Goal: Information Seeking & Learning: Learn about a topic

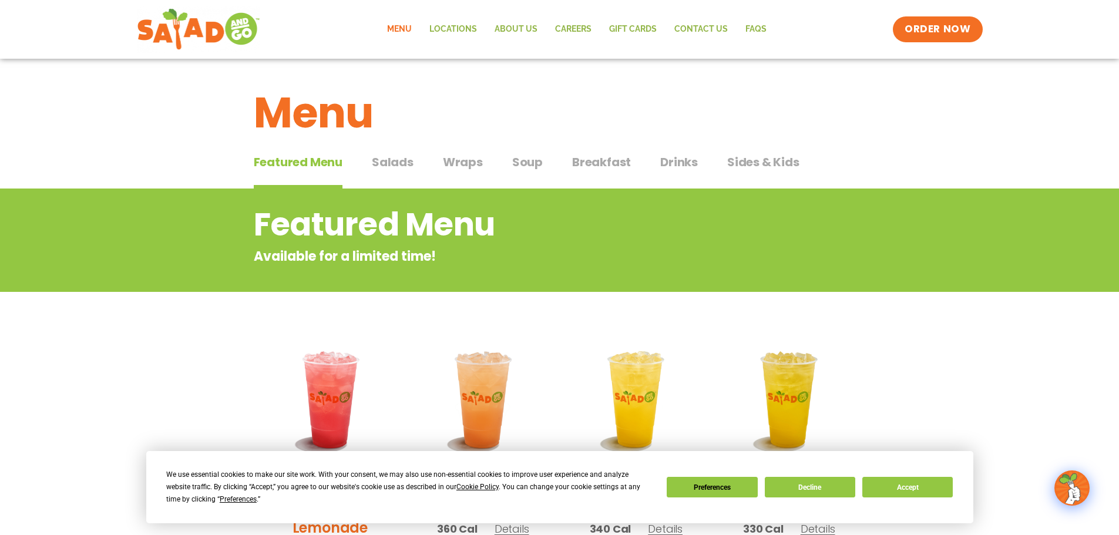
click at [525, 167] on span "Soup" at bounding box center [527, 162] width 31 height 18
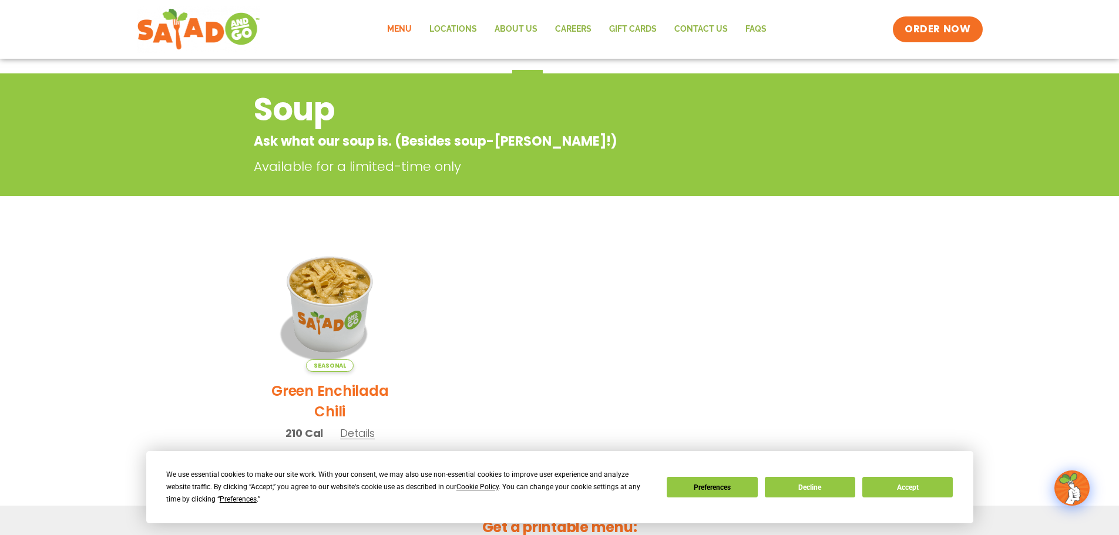
scroll to position [98, 0]
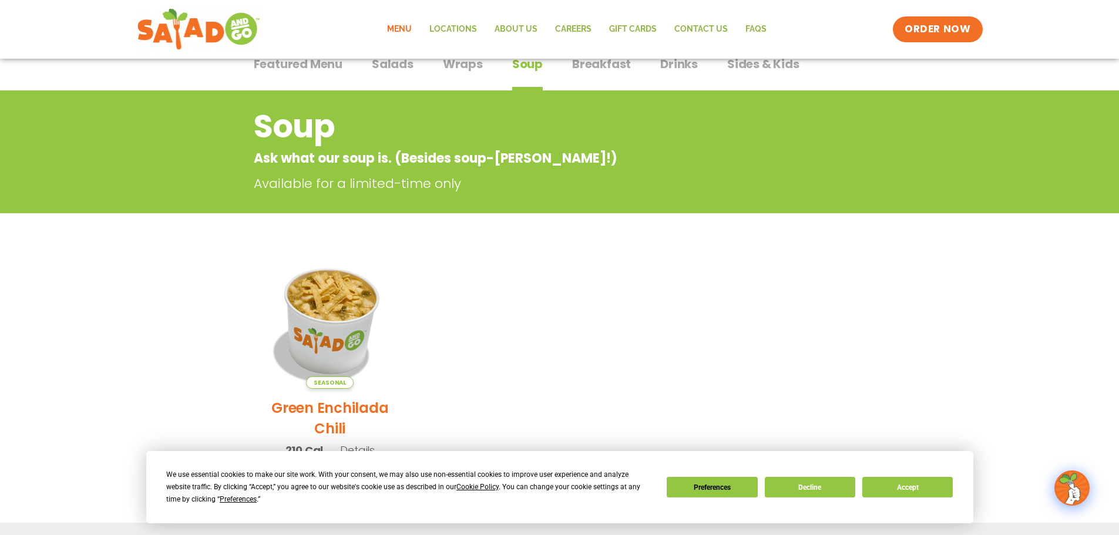
click at [348, 302] on img at bounding box center [329, 320] width 159 height 159
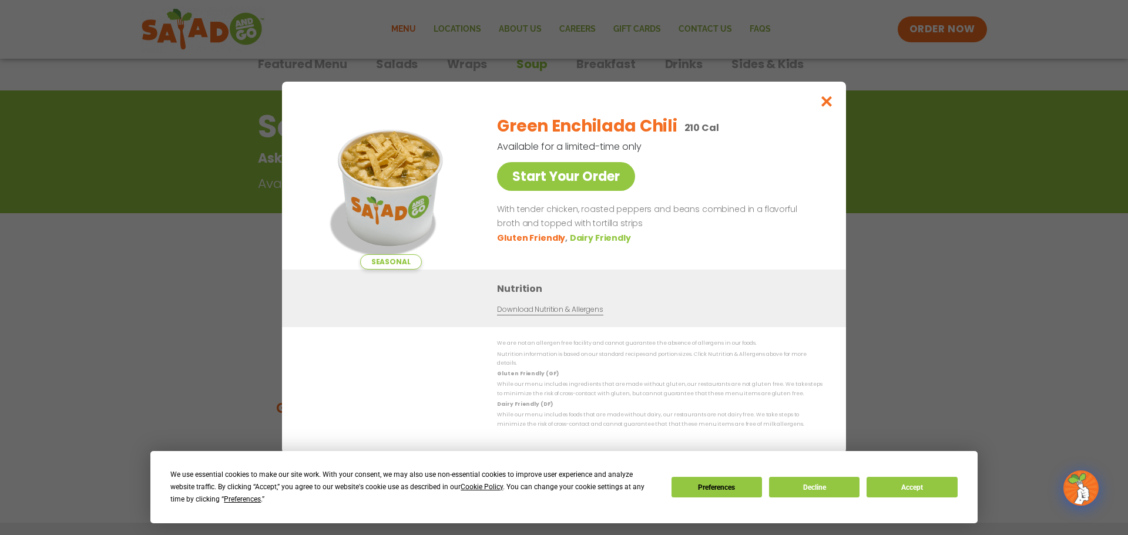
click at [237, 295] on div "Seasonal Start Your Order Green Enchilada Chili 210 Cal Available for a limited…" at bounding box center [564, 267] width 1128 height 535
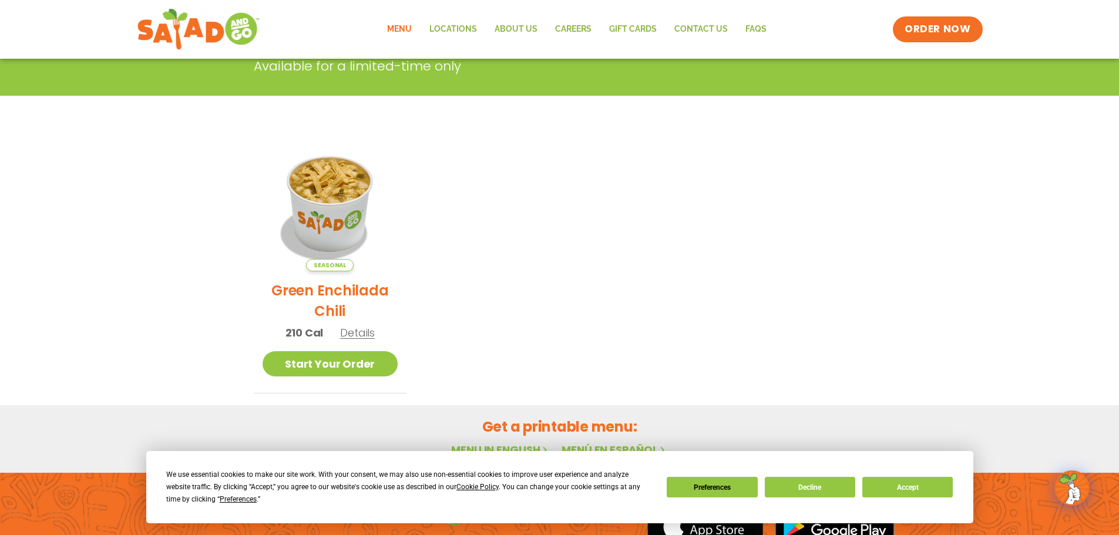
scroll to position [0, 0]
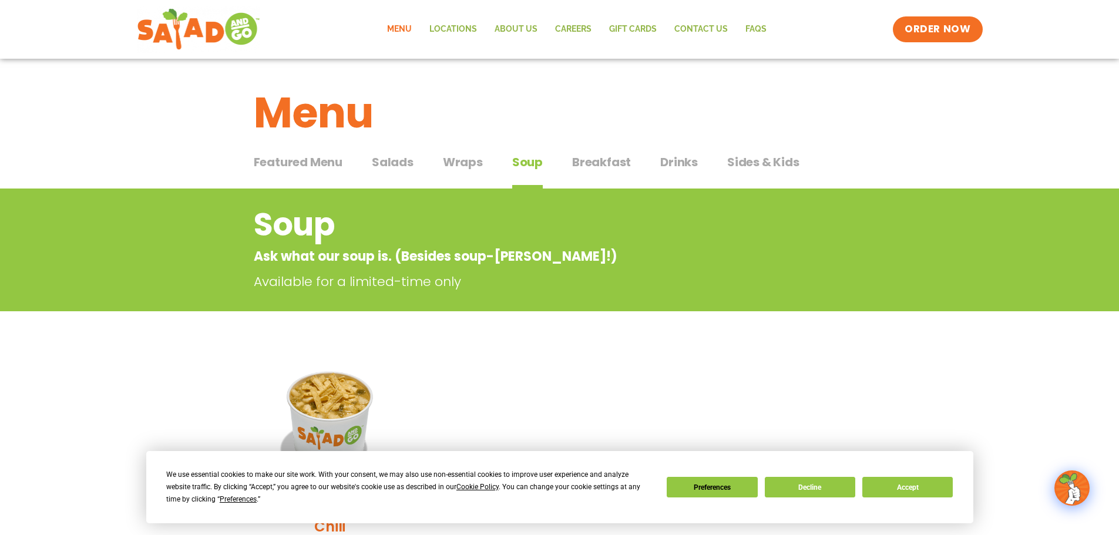
click at [336, 164] on span "Featured Menu" at bounding box center [298, 162] width 89 height 18
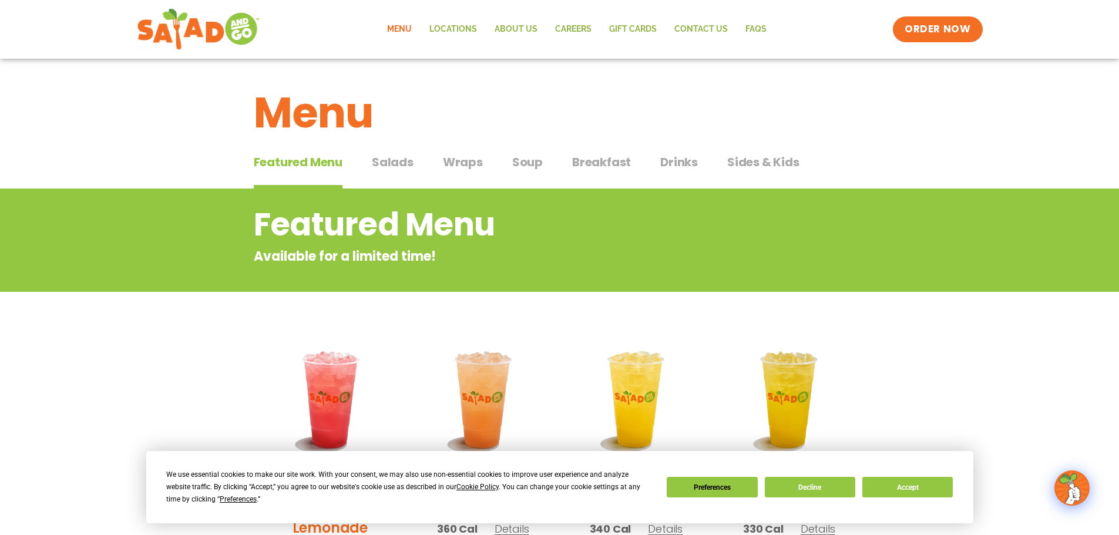
click at [394, 159] on span "Salads" at bounding box center [393, 162] width 42 height 18
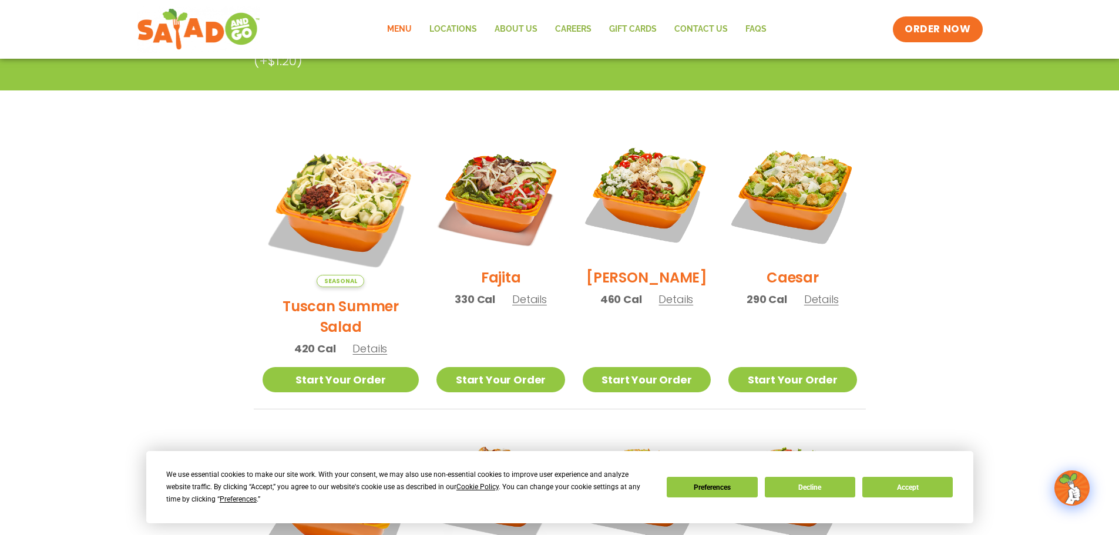
scroll to position [59, 0]
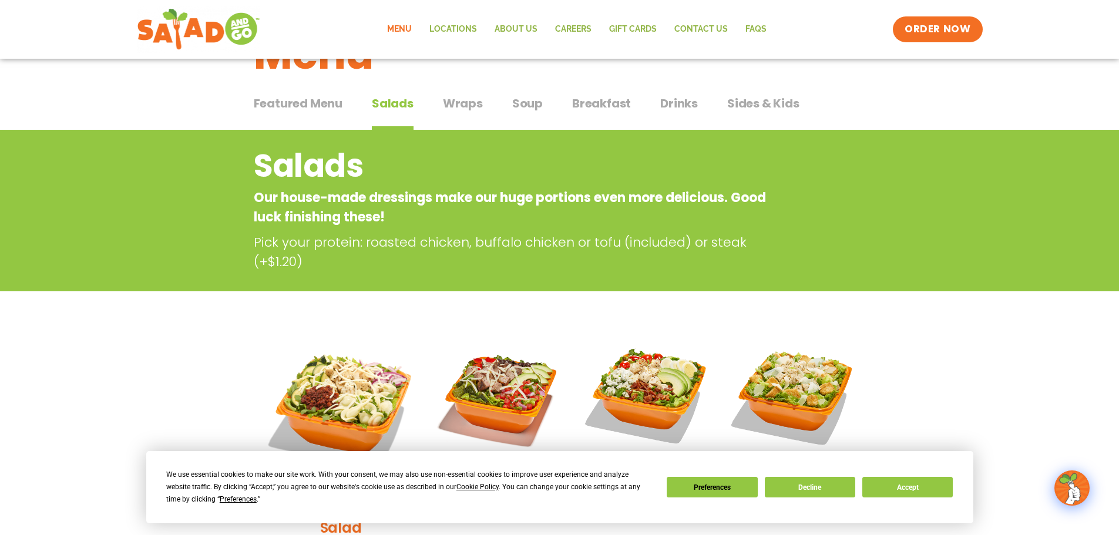
click at [465, 105] on span "Wraps" at bounding box center [463, 104] width 40 height 18
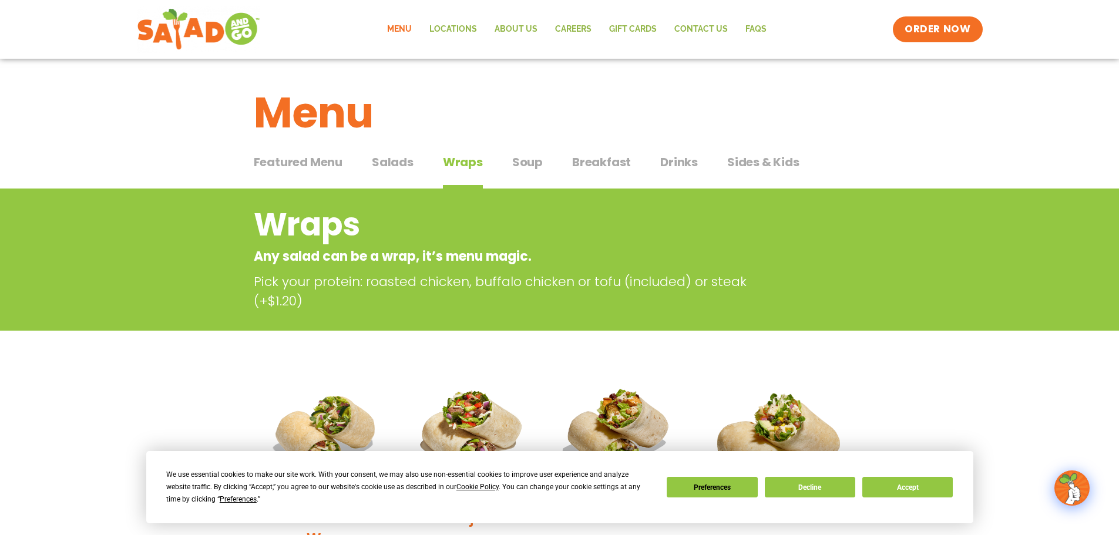
click at [523, 159] on span "Soup" at bounding box center [527, 162] width 31 height 18
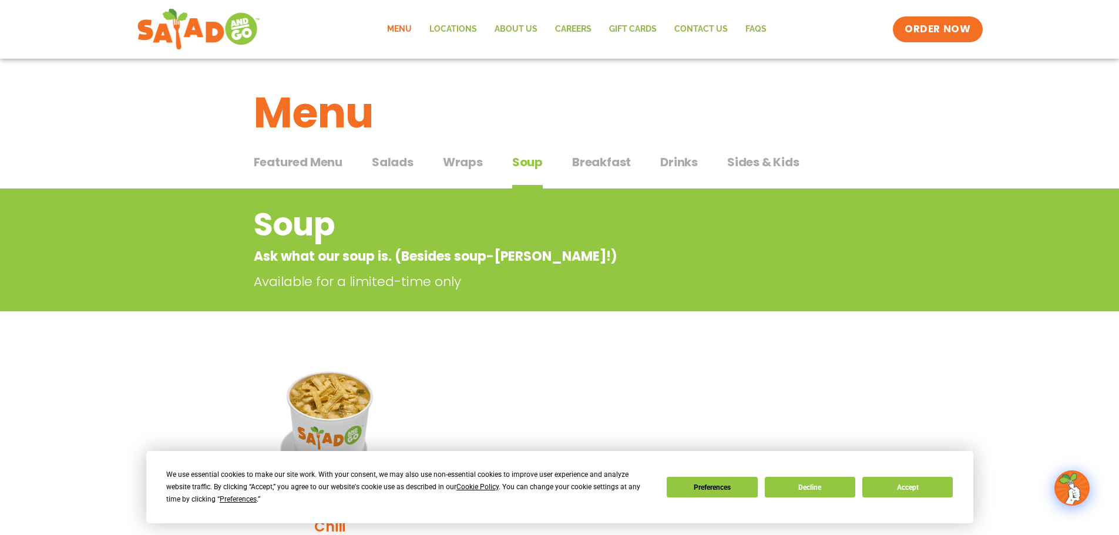
click at [464, 161] on span "Wraps" at bounding box center [463, 162] width 40 height 18
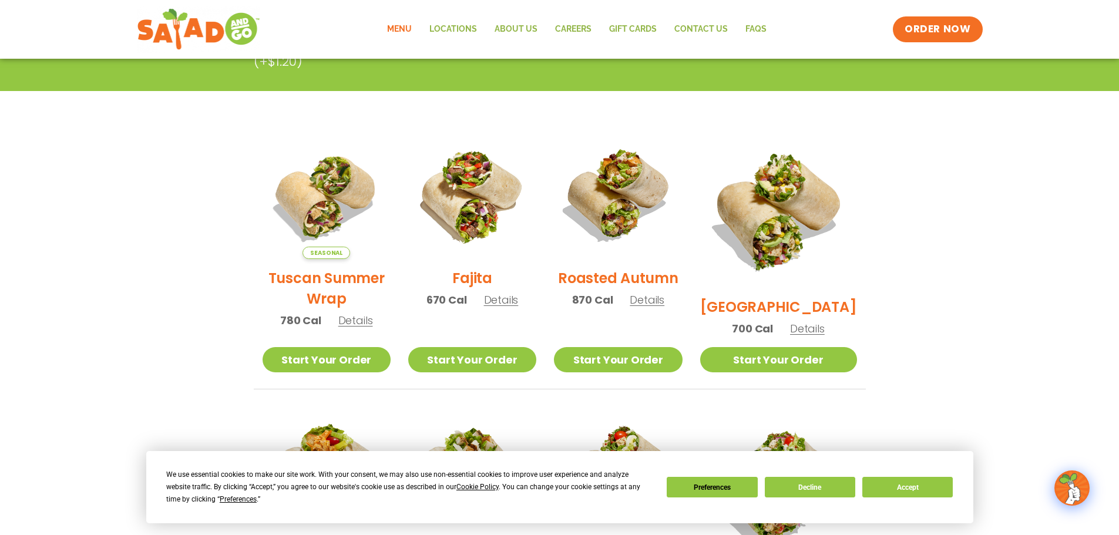
scroll to position [235, 0]
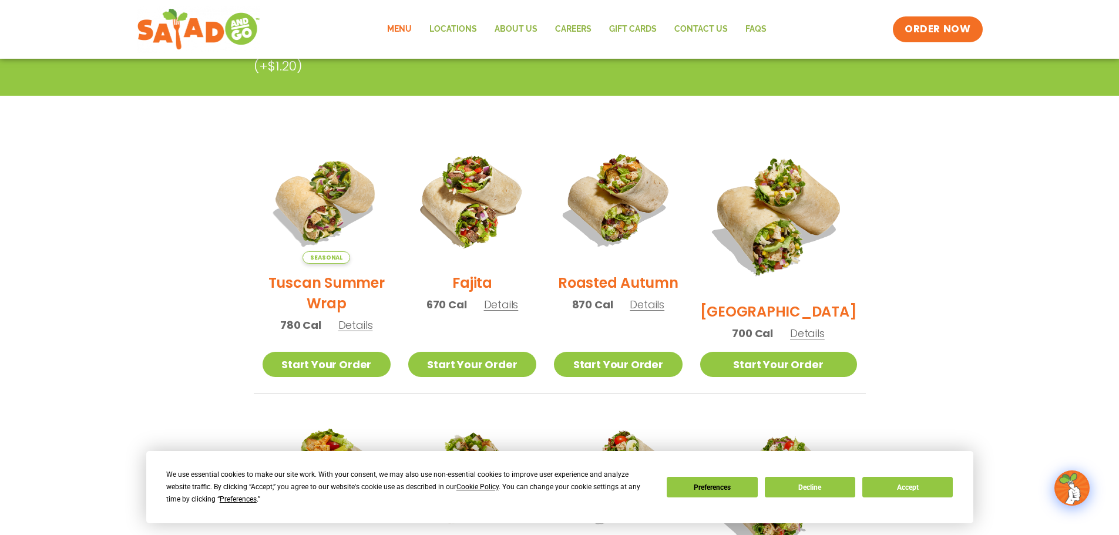
click at [808, 301] on h2 "[GEOGRAPHIC_DATA]" at bounding box center [778, 311] width 157 height 21
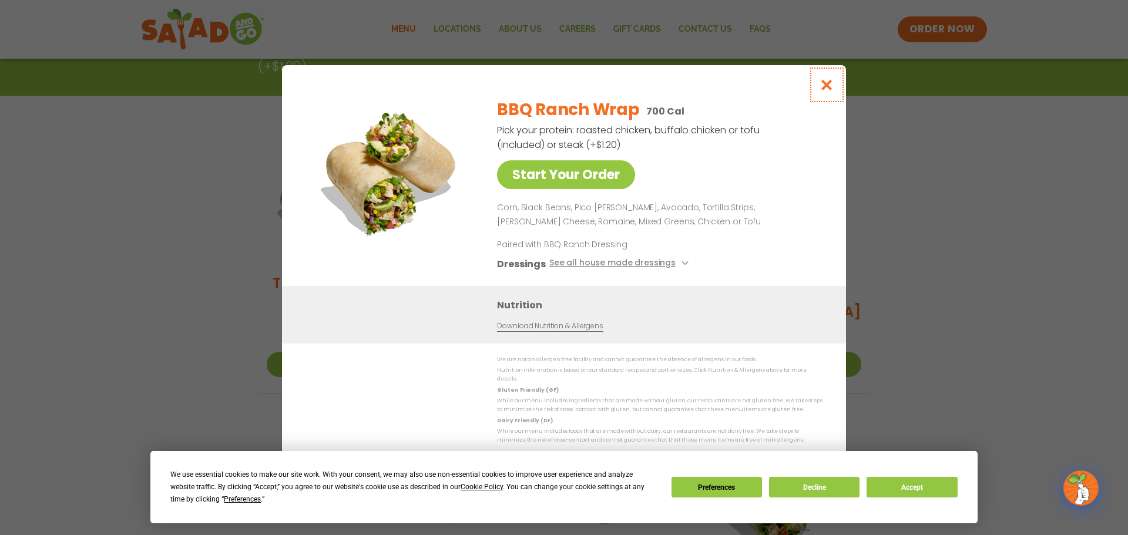
click at [825, 91] on icon "Close modal" at bounding box center [826, 85] width 15 height 12
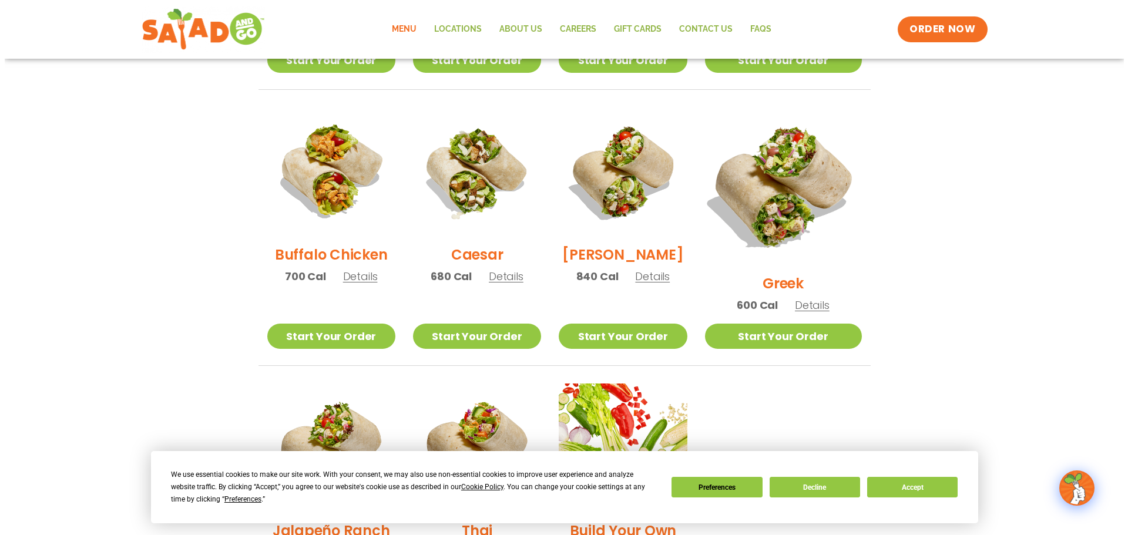
scroll to position [646, 0]
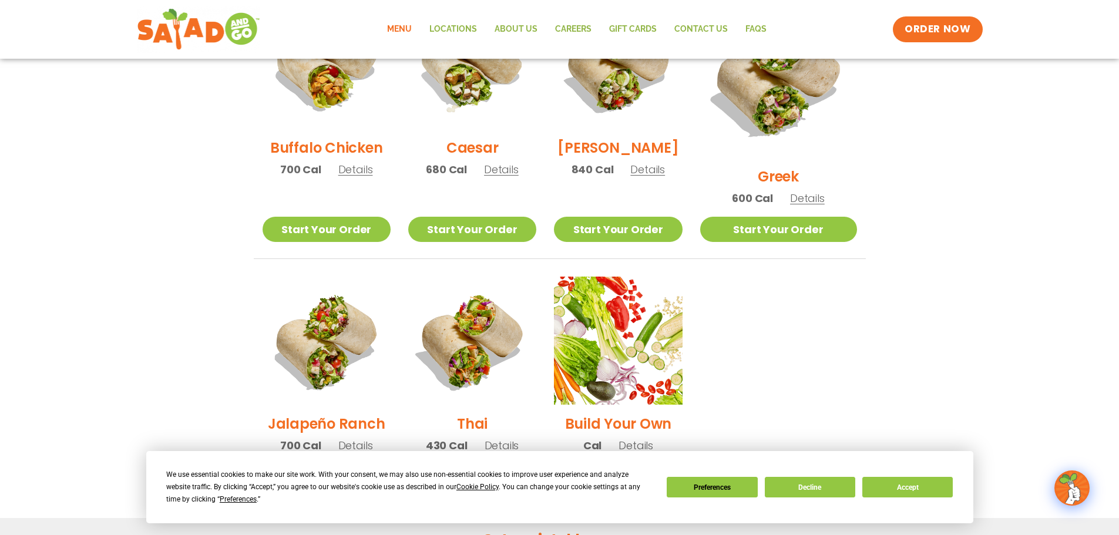
click at [331, 413] on h2 "Jalapeño Ranch" at bounding box center [326, 423] width 117 height 21
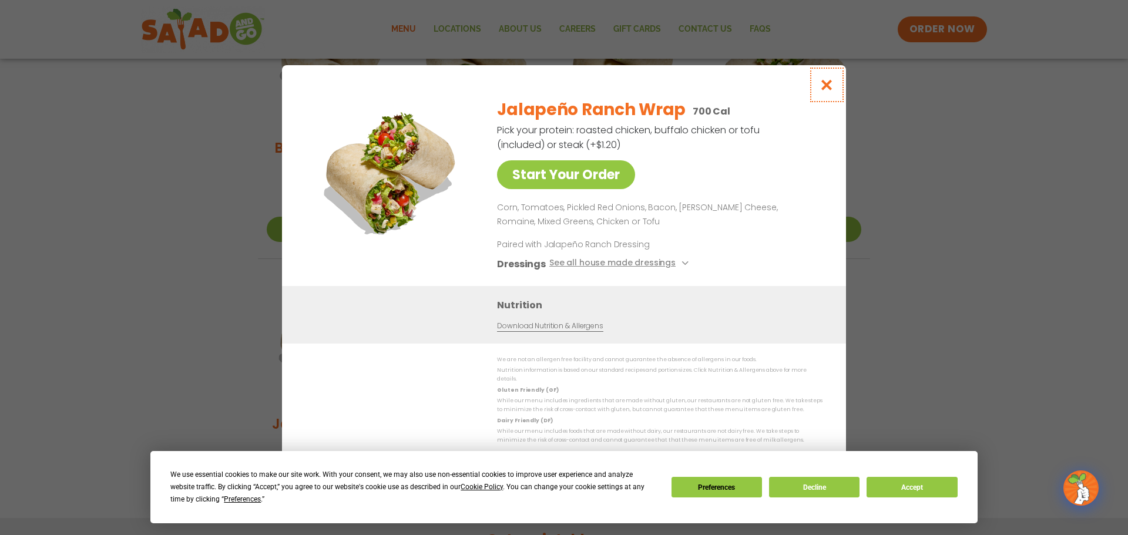
click at [826, 91] on icon "Close modal" at bounding box center [826, 85] width 15 height 12
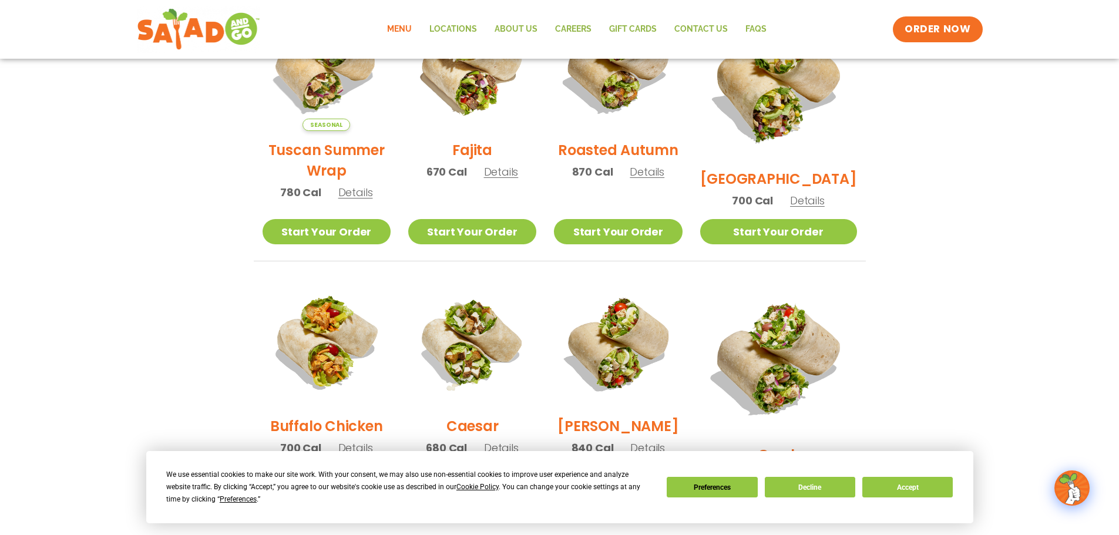
scroll to position [309, 0]
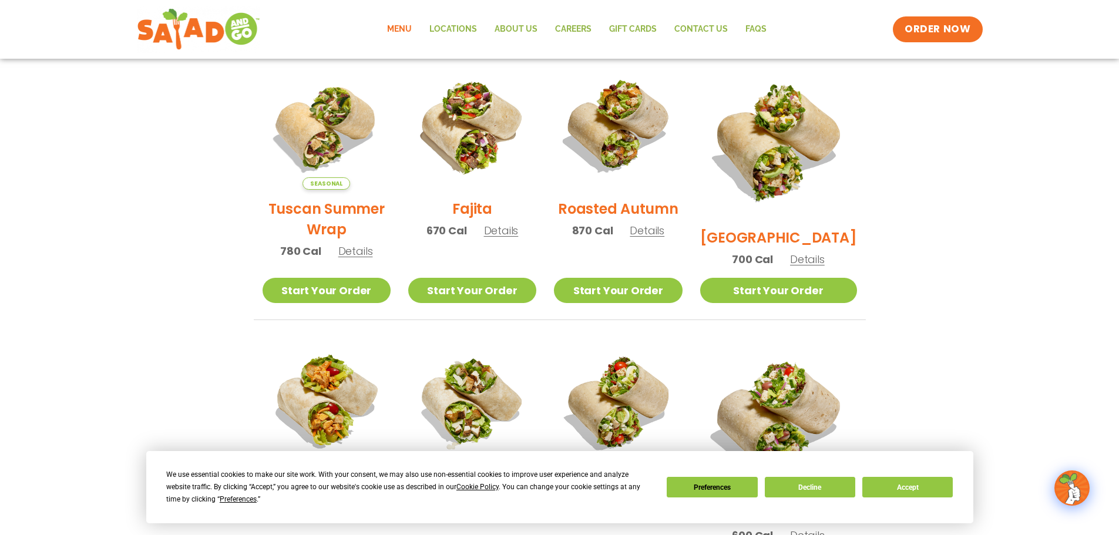
click at [780, 227] on h2 "[GEOGRAPHIC_DATA]" at bounding box center [778, 237] width 157 height 21
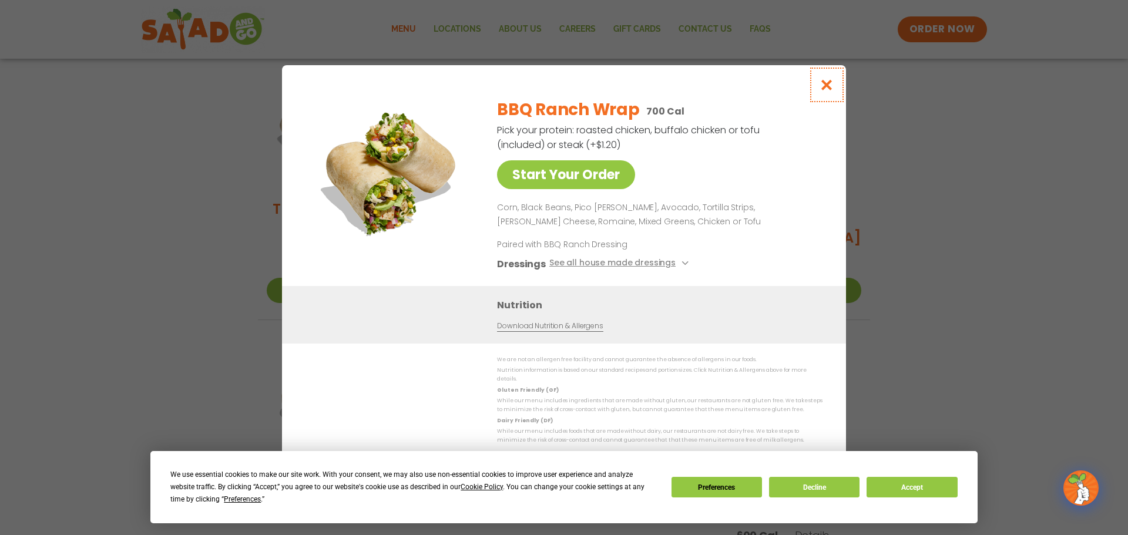
click at [828, 91] on icon "Close modal" at bounding box center [826, 85] width 15 height 12
